Goal: Task Accomplishment & Management: Use online tool/utility

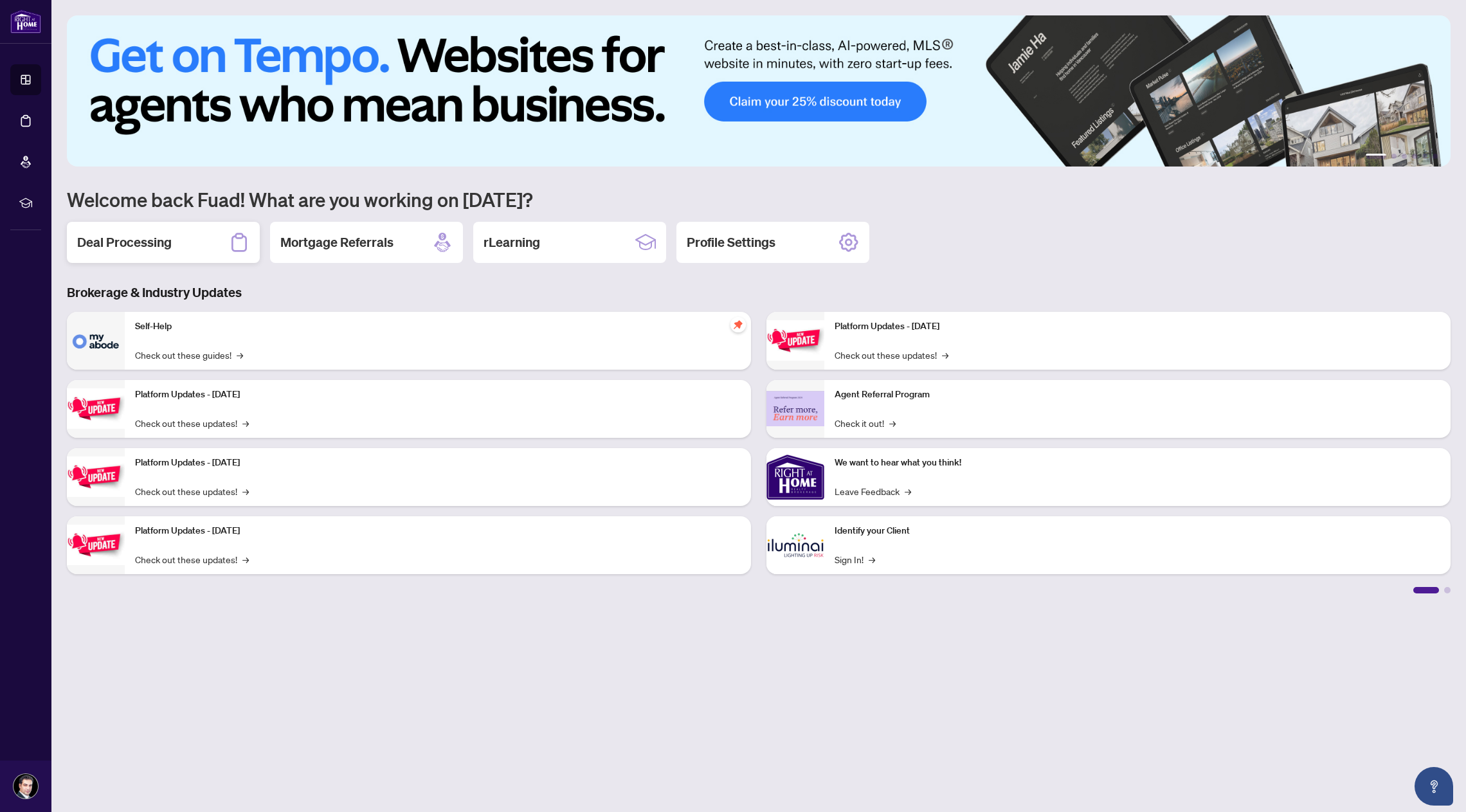
click at [188, 241] on div "Deal Processing" at bounding box center [163, 243] width 193 height 42
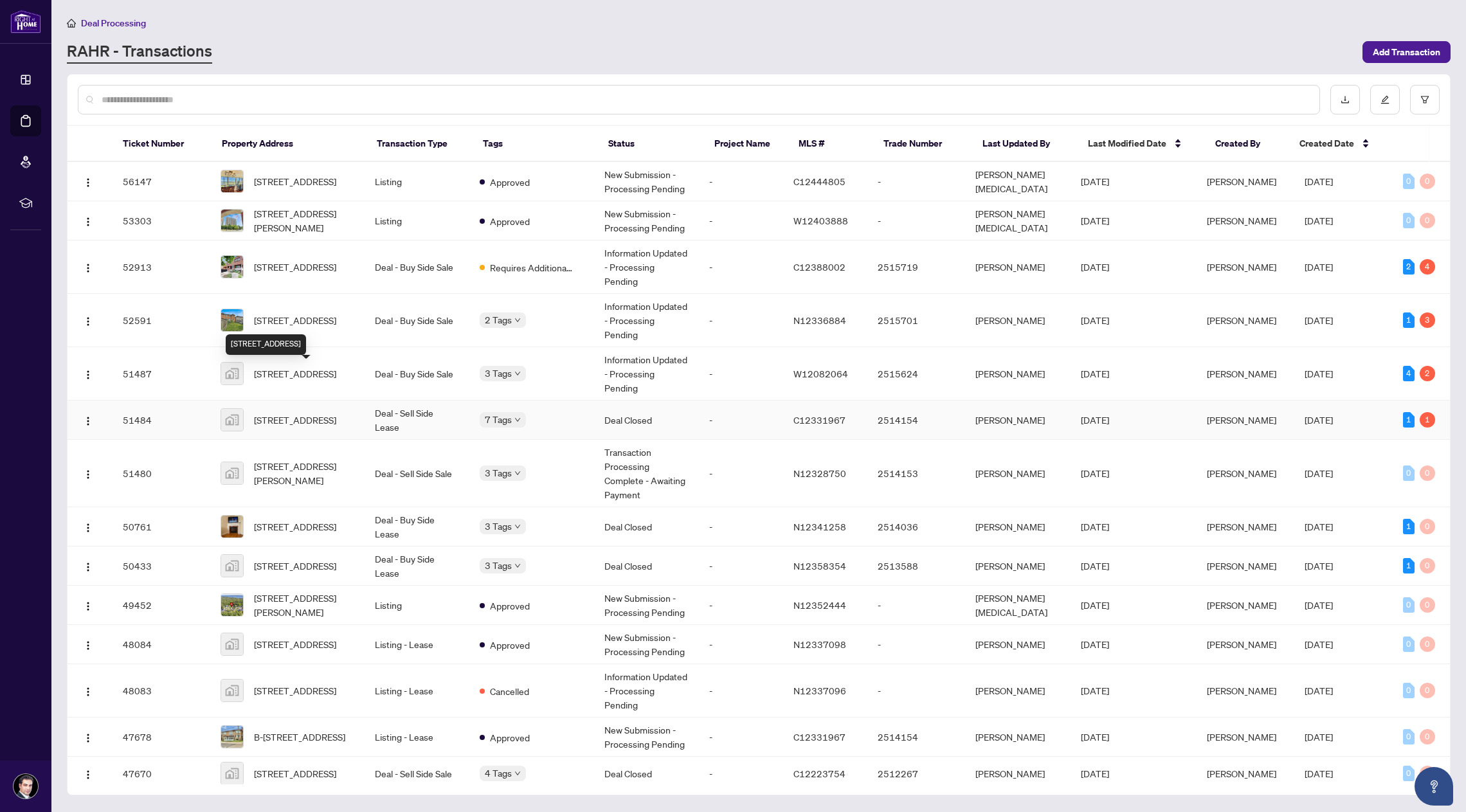
click at [314, 413] on span "[STREET_ADDRESS]" at bounding box center [295, 420] width 82 height 14
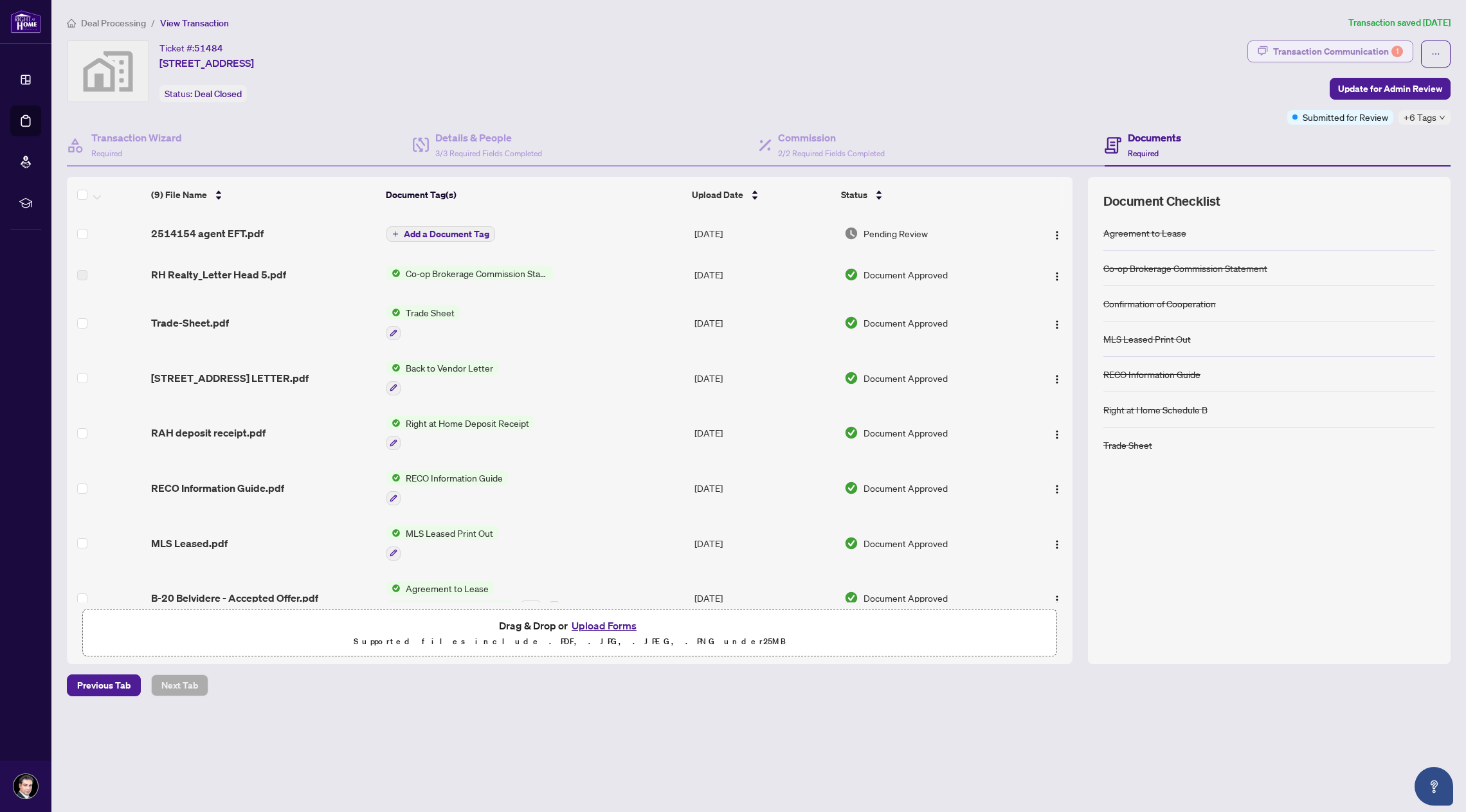
click at [1338, 51] on div "Transaction Communication 1" at bounding box center [1338, 52] width 130 height 21
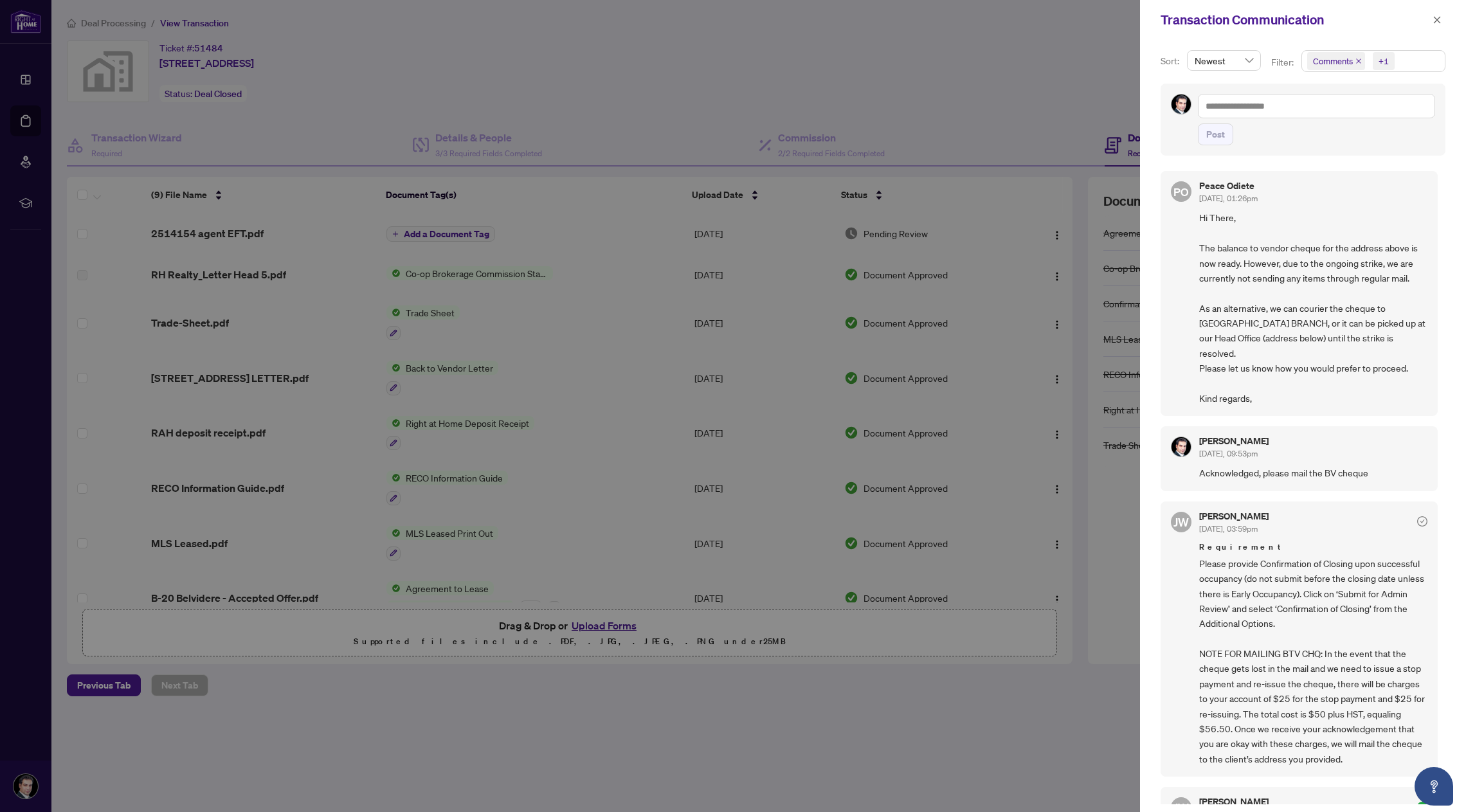
click at [819, 65] on div at bounding box center [733, 406] width 1466 height 812
click at [1441, 22] on icon "close" at bounding box center [1437, 20] width 9 height 9
